Goal: Task Accomplishment & Management: Complete application form

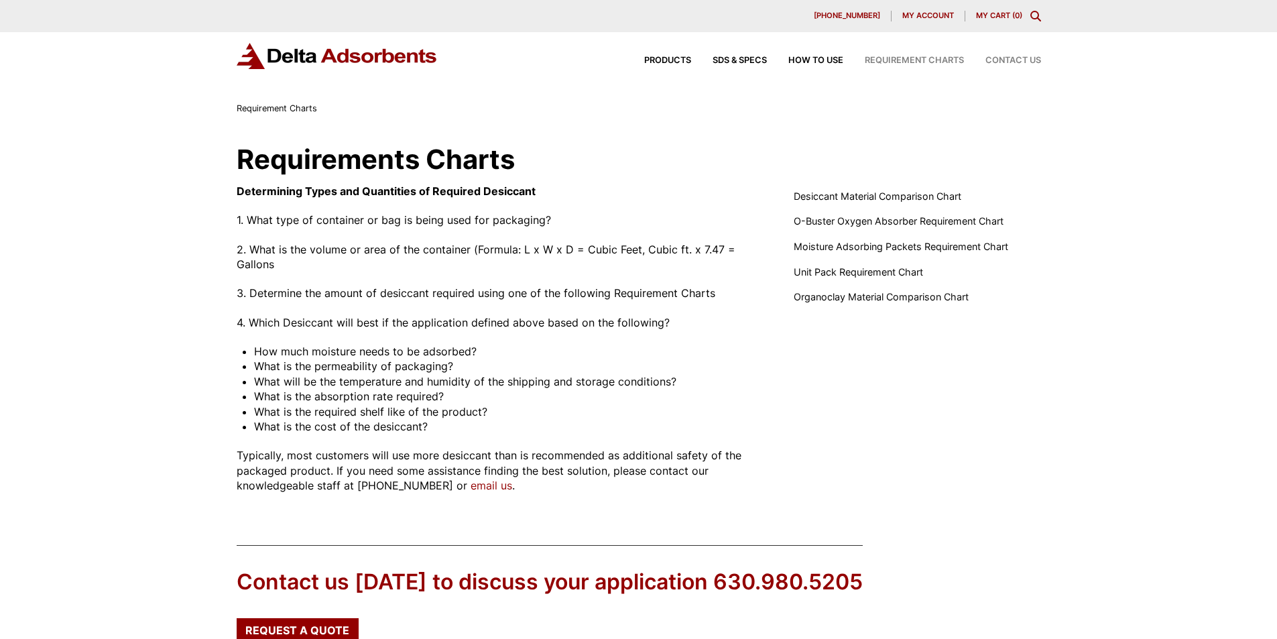
click at [977, 65] on div "Contact Us" at bounding box center [1002, 60] width 77 height 9
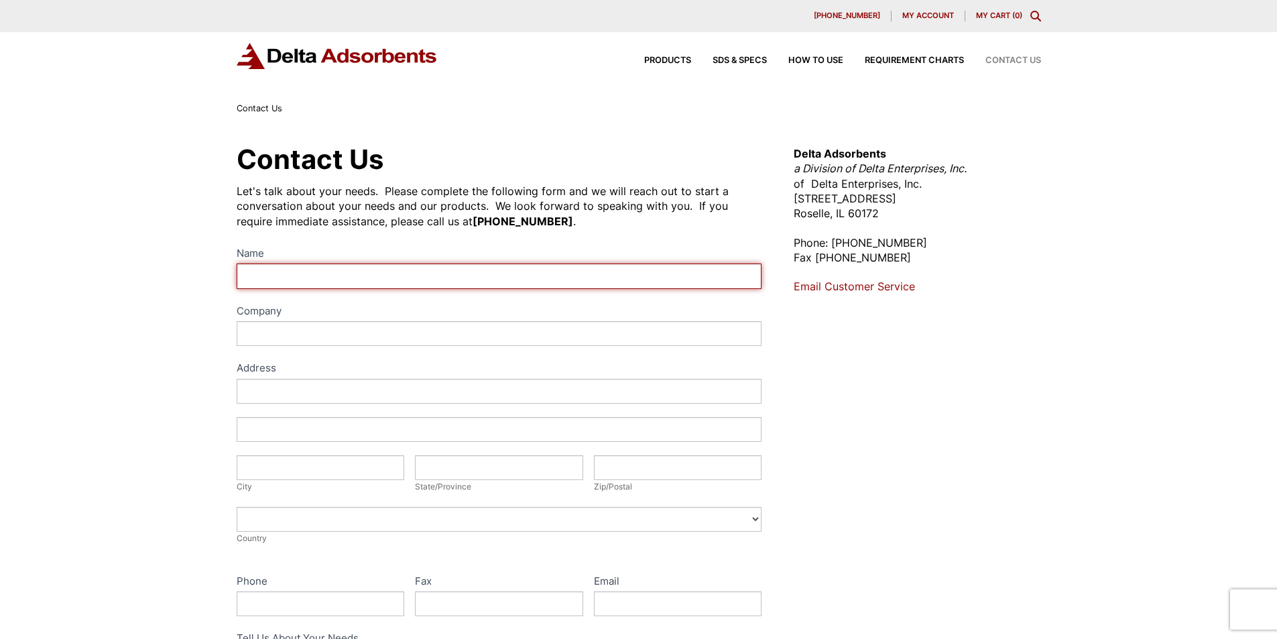
click at [295, 288] on input "Name" at bounding box center [499, 275] width 525 height 25
type input "[PERSON_NAME]"
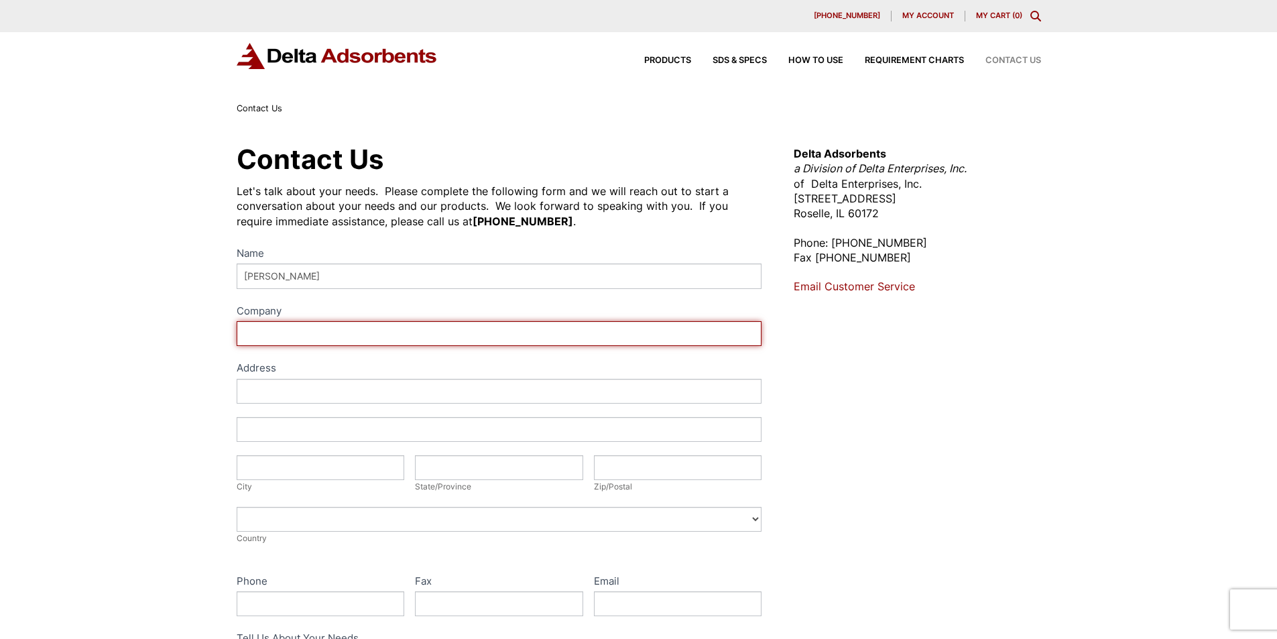
click at [302, 346] on input "Company" at bounding box center [499, 333] width 525 height 25
type input "[PERSON_NAME], [PERSON_NAME] and [PERSON_NAME]"
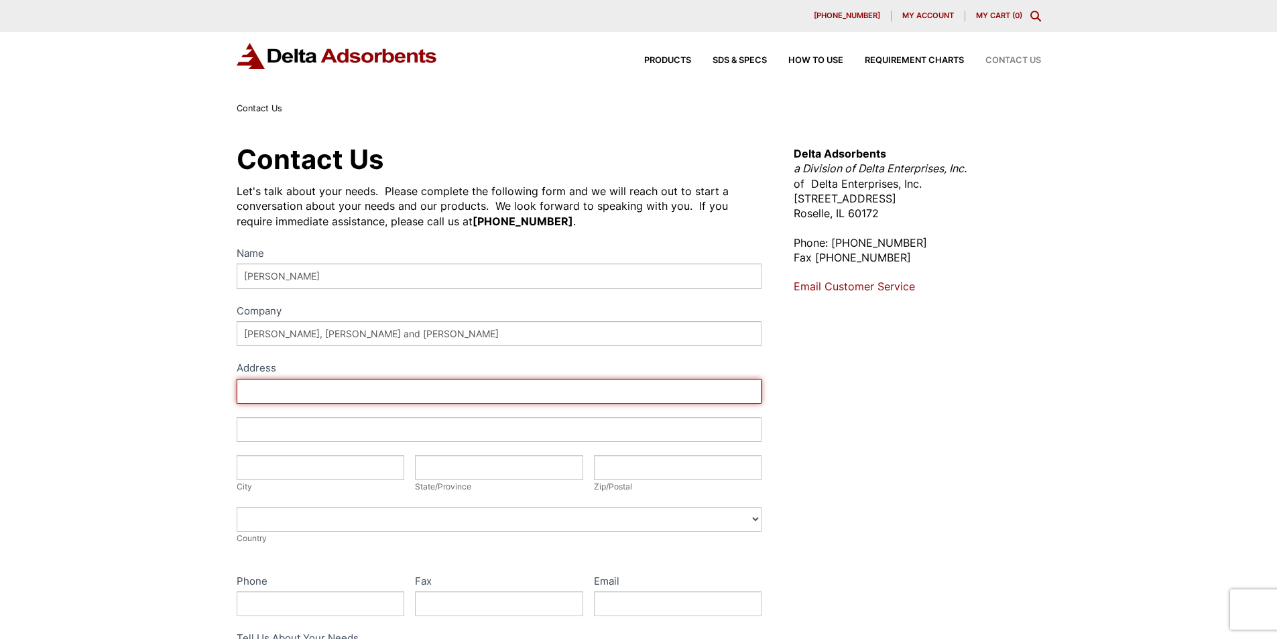
click at [308, 403] on input "Address" at bounding box center [499, 391] width 525 height 25
type input "511 Opal Throughway"
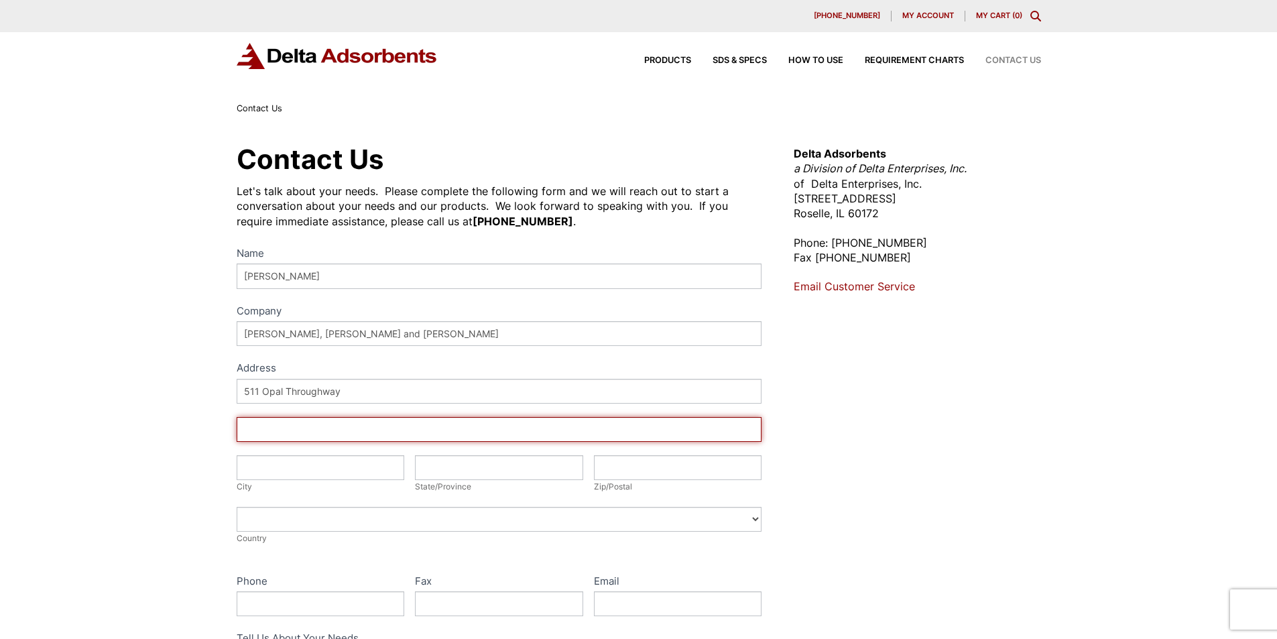
click at [302, 442] on input "Address" at bounding box center [499, 429] width 525 height 25
type input "511 Opal Throughway"
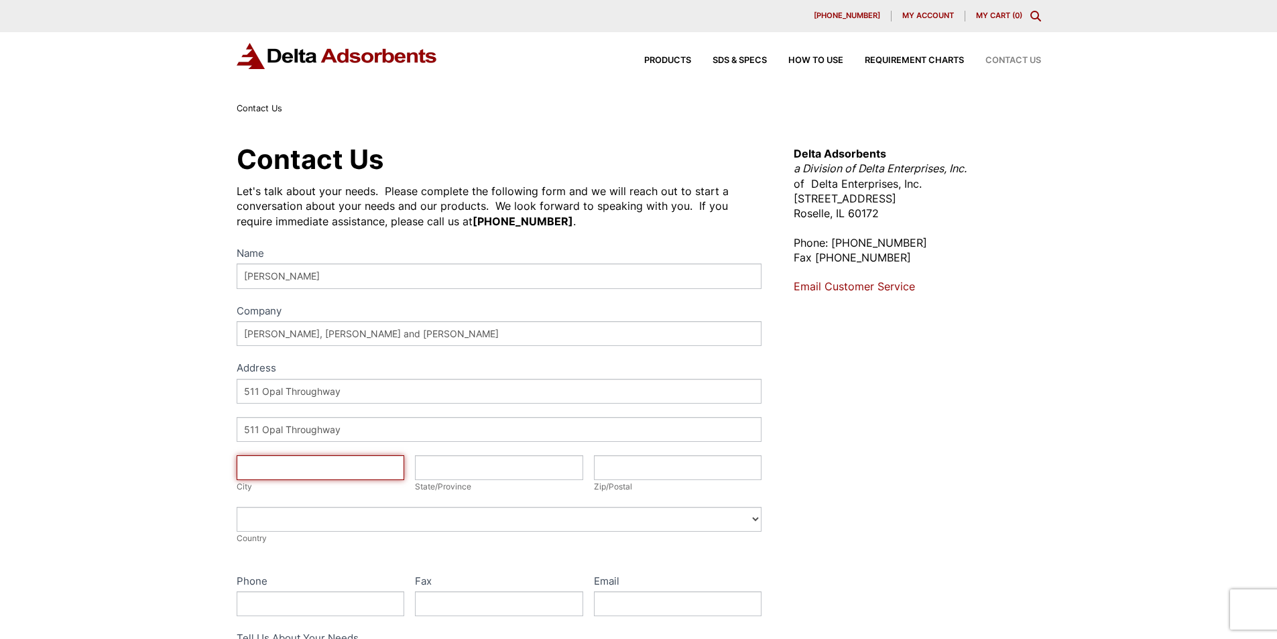
click at [257, 480] on input "City" at bounding box center [321, 467] width 168 height 25
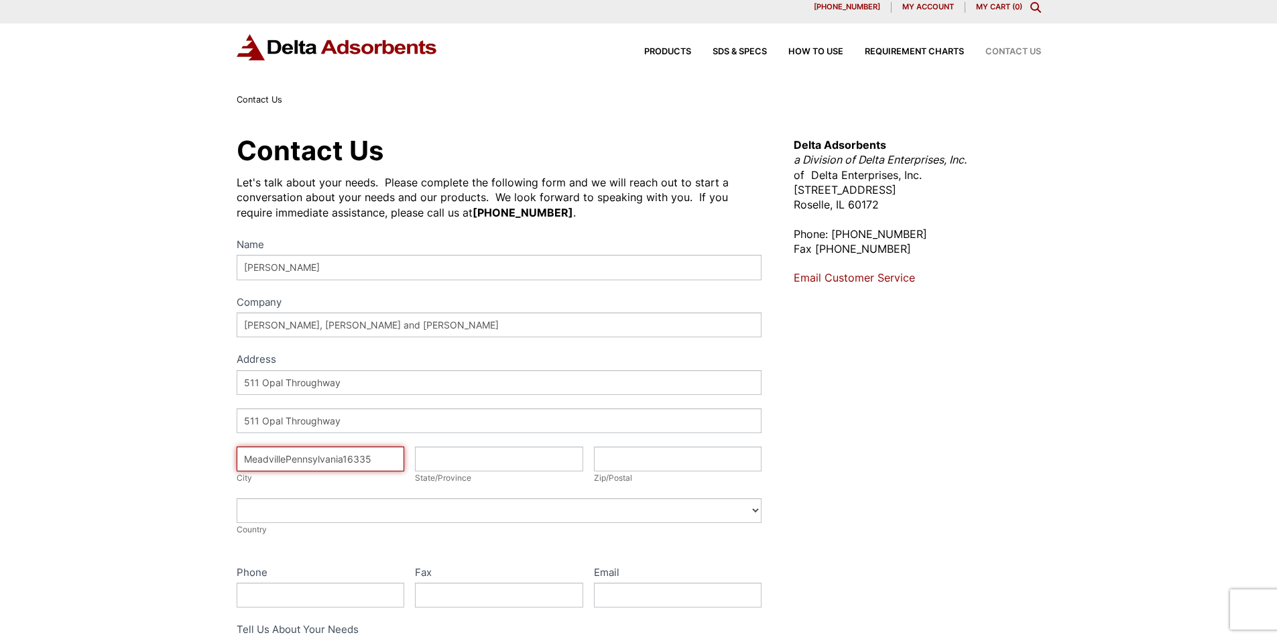
type input "MeadvillePennsylvania16335"
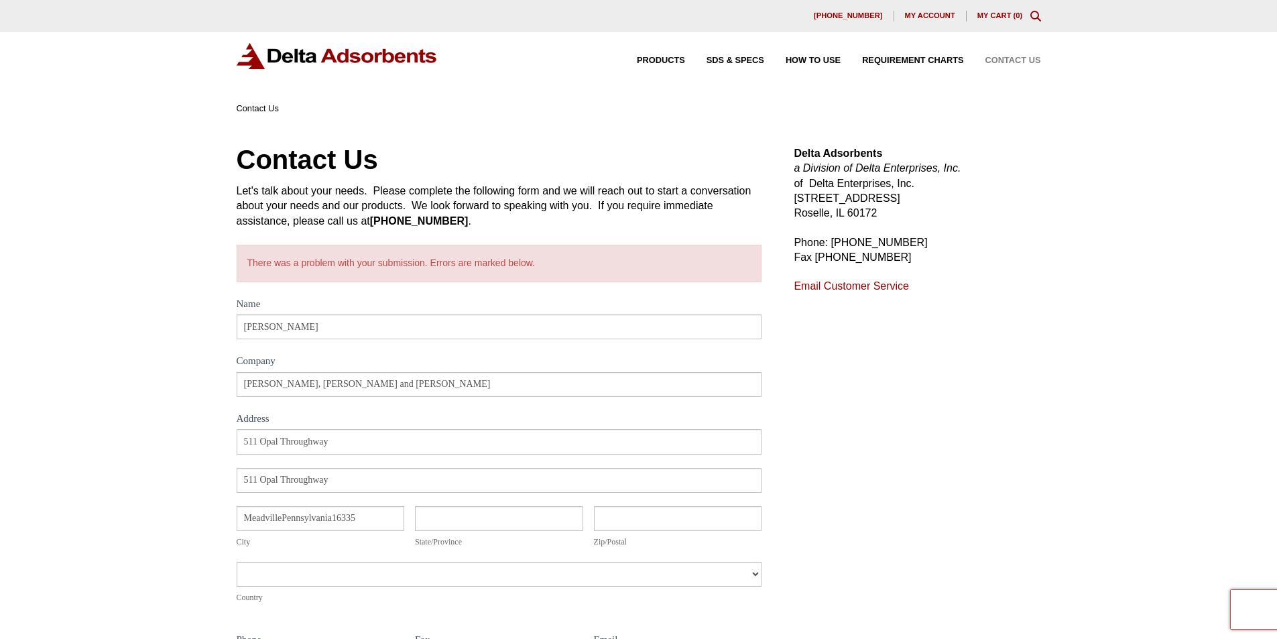
click at [263, 617] on div "Address [STREET_ADDRESS] Address [STREET_ADDRESS] [GEOGRAPHIC_DATA] State/Provi…" at bounding box center [499, 523] width 525 height 188
click at [446, 617] on div "Address [STREET_ADDRESS] Address [STREET_ADDRESS] [GEOGRAPHIC_DATA] State/Provi…" at bounding box center [499, 523] width 525 height 188
click at [615, 617] on div "Address [STREET_ADDRESS] Address [STREET_ADDRESS] [GEOGRAPHIC_DATA] State/Provi…" at bounding box center [499, 523] width 525 height 188
click at [329, 617] on div "Address [STREET_ADDRESS] Address [STREET_ADDRESS] [GEOGRAPHIC_DATA] State/Provi…" at bounding box center [499, 523] width 525 height 188
